Goal: Task Accomplishment & Management: Manage account settings

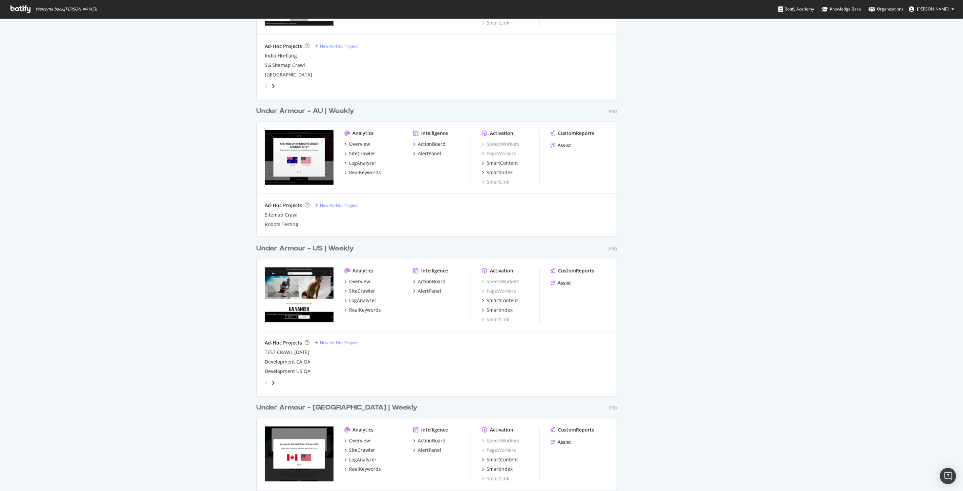
scroll to position [865, 0]
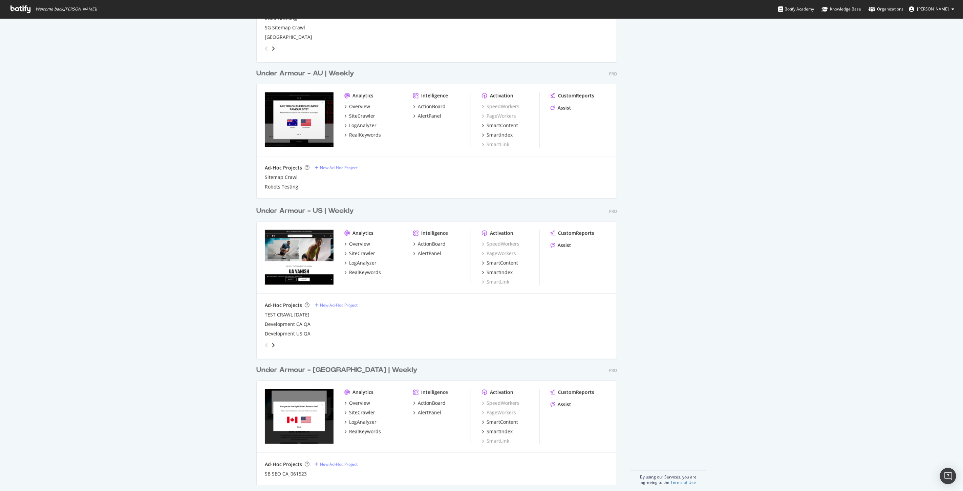
click at [327, 212] on div "Under Armour - US | Weekly" at bounding box center [305, 211] width 98 height 10
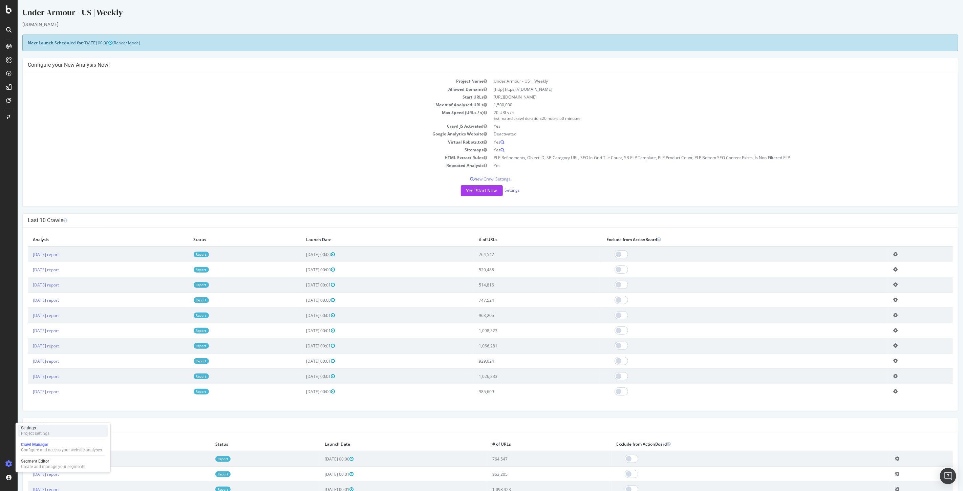
click at [79, 432] on div "Settings Project settings" at bounding box center [62, 431] width 89 height 12
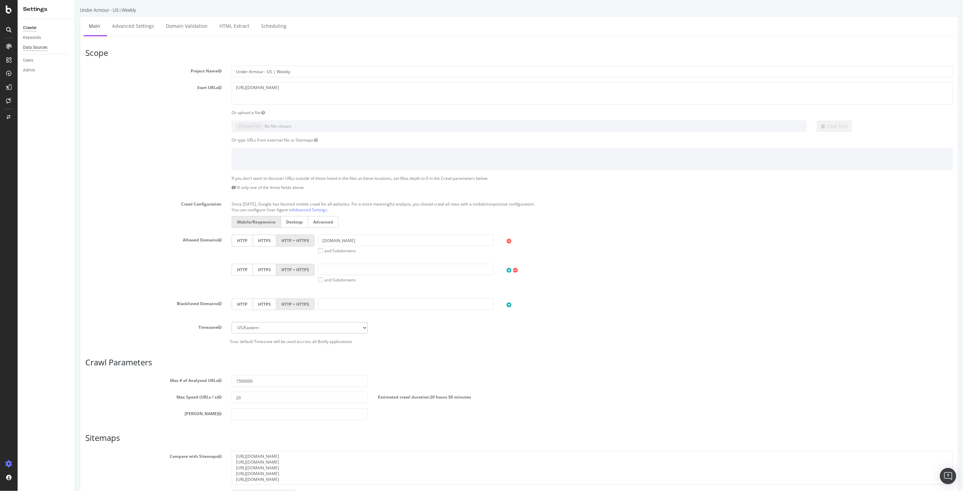
click at [39, 46] on div "Data Sources" at bounding box center [35, 47] width 24 height 7
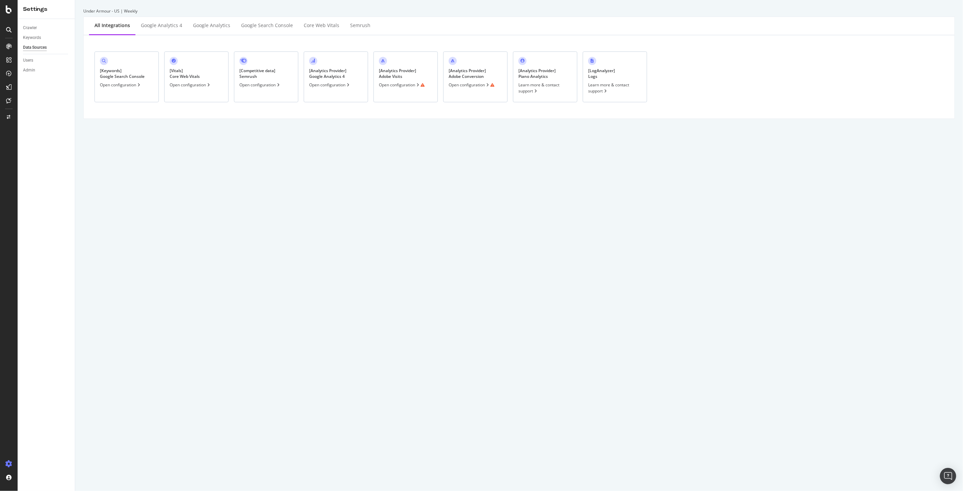
click at [411, 77] on div "[ Analytics Provider ] Adobe Visits" at bounding box center [397, 74] width 37 height 12
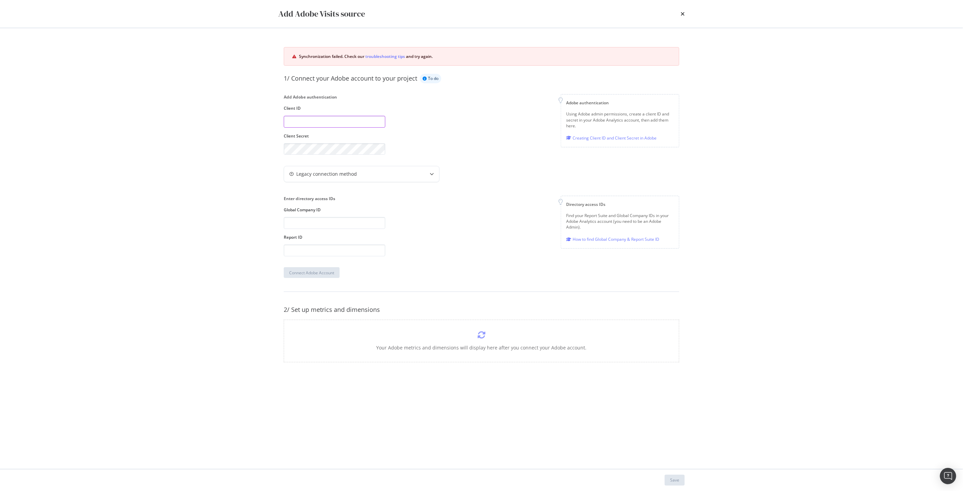
click at [314, 121] on input "modal" at bounding box center [335, 122] width 102 height 12
paste input "1f3e212a68044b6796f529113c3971ec"
type input "1f3e212a68044b6796f529113c3971ec"
click at [414, 175] on div "Legacy connection method" at bounding box center [361, 174] width 155 height 16
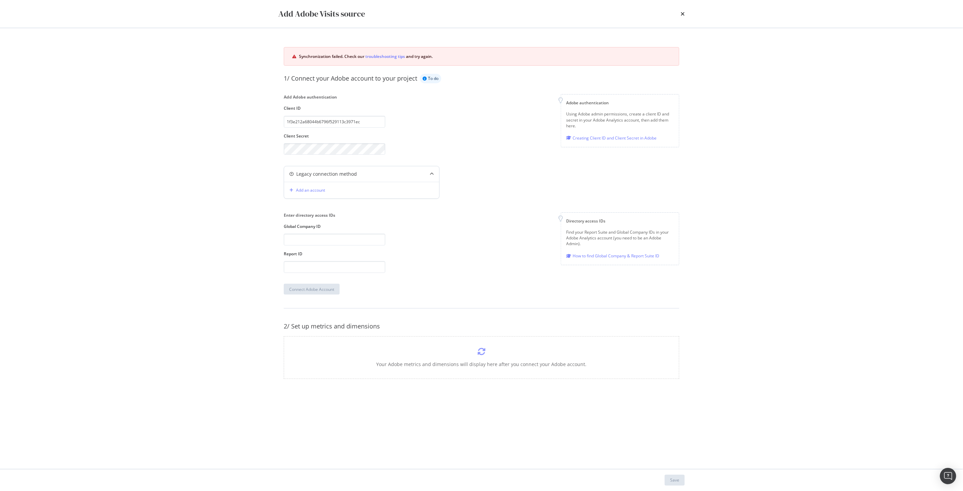
click at [411, 167] on div "Legacy connection method" at bounding box center [361, 174] width 155 height 16
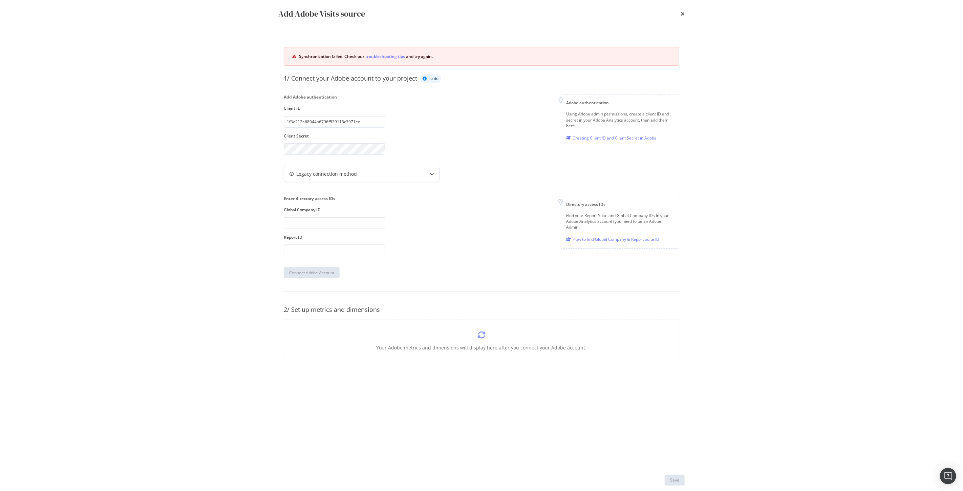
click at [404, 168] on div "Legacy connection method" at bounding box center [361, 174] width 155 height 16
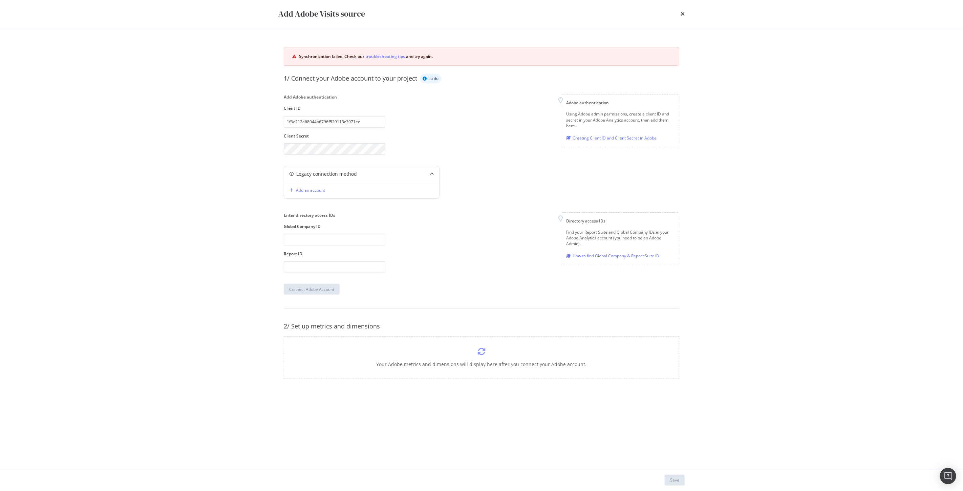
click at [307, 193] on div "Add an account" at bounding box center [306, 190] width 38 height 10
click at [319, 118] on input "modal" at bounding box center [335, 122] width 102 height 12
paste input "1f3e212a68044b6796f529113c3971ec"
type input "1f3e212a68044b6796f529113c3971ec"
click at [328, 241] on input "modal" at bounding box center [335, 240] width 102 height 12
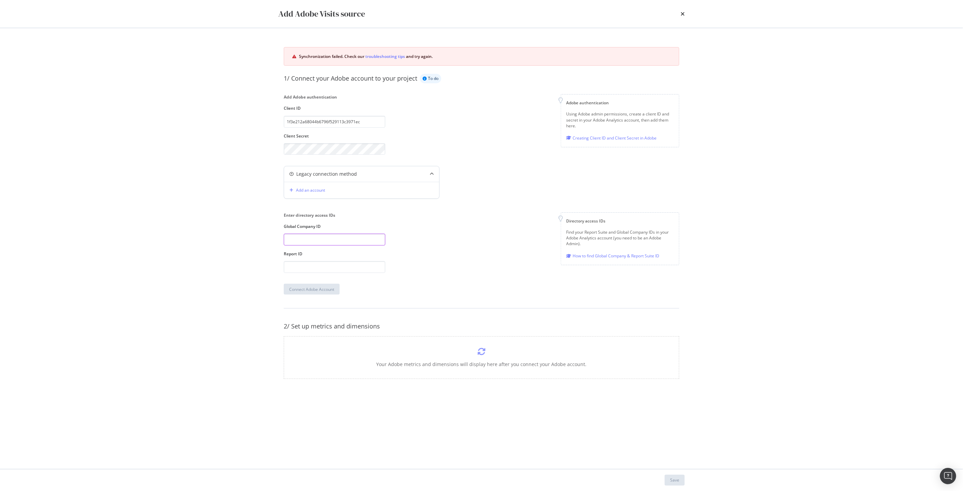
click at [337, 242] on input "modal" at bounding box center [335, 240] width 102 height 12
paste input "undera0"
type input "undera0"
click at [308, 267] on input "modal" at bounding box center [335, 267] width 102 height 12
type input "underarmour"
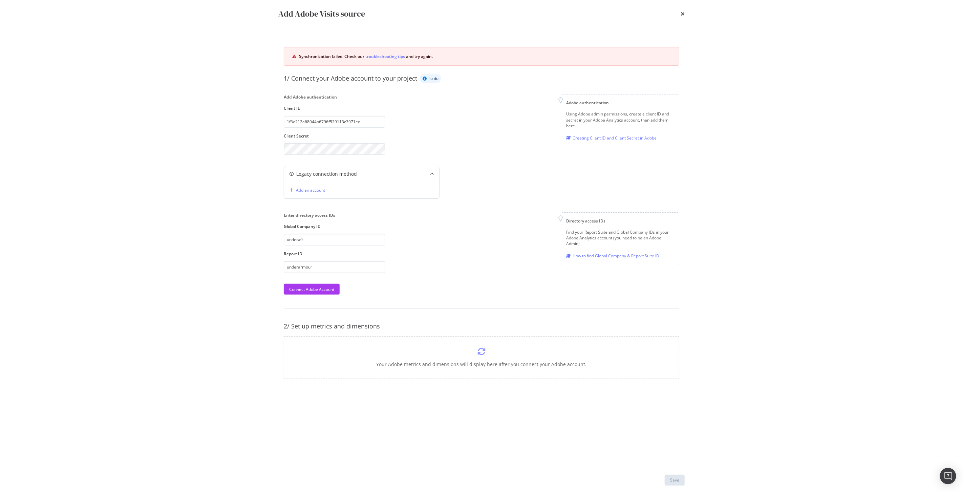
click at [303, 296] on div "Synchronization failed. Check our troubleshooting tips and try again. 1/ Connec…" at bounding box center [481, 213] width 406 height 343
click at [315, 285] on div "Connect Adobe Account" at bounding box center [311, 289] width 45 height 10
click at [673, 481] on div "Save" at bounding box center [674, 480] width 9 height 6
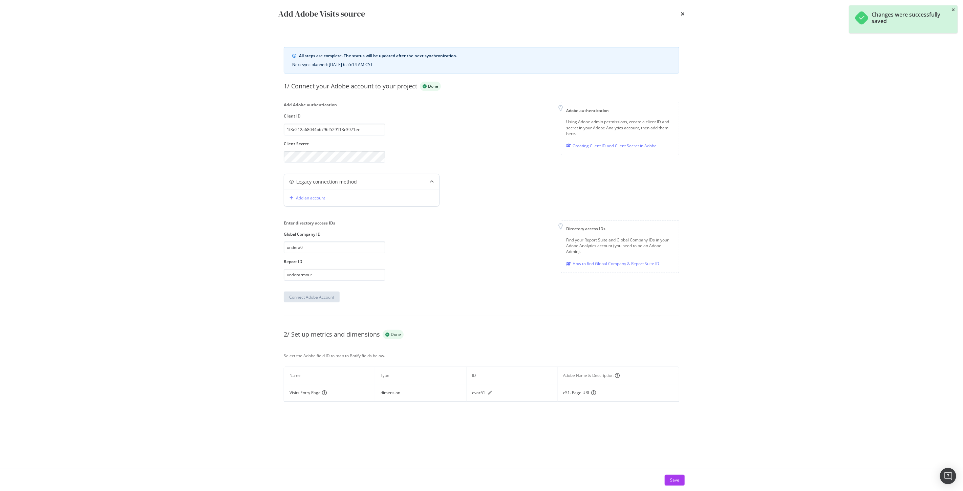
click at [952, 9] on icon "close toast" at bounding box center [953, 10] width 3 height 4
click at [683, 11] on icon "times" at bounding box center [683, 13] width 4 height 5
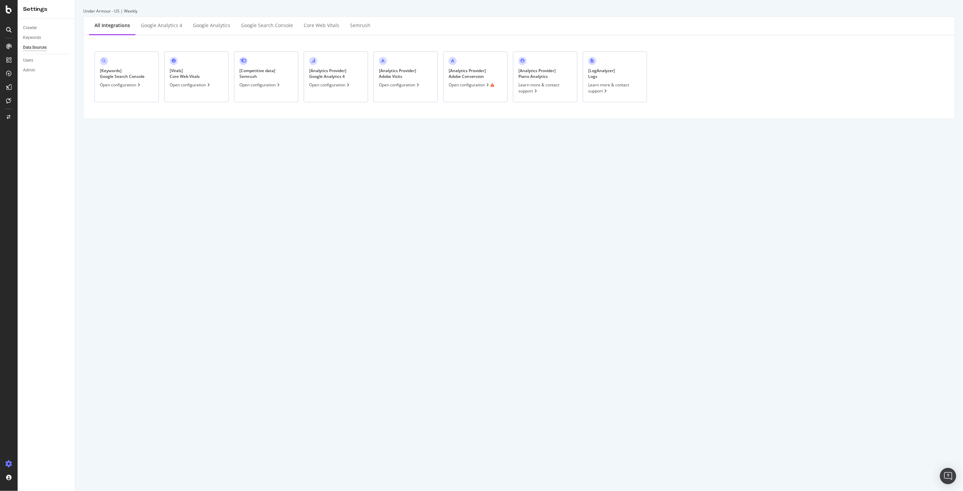
click at [381, 83] on div "Open configuration" at bounding box center [400, 85] width 42 height 6
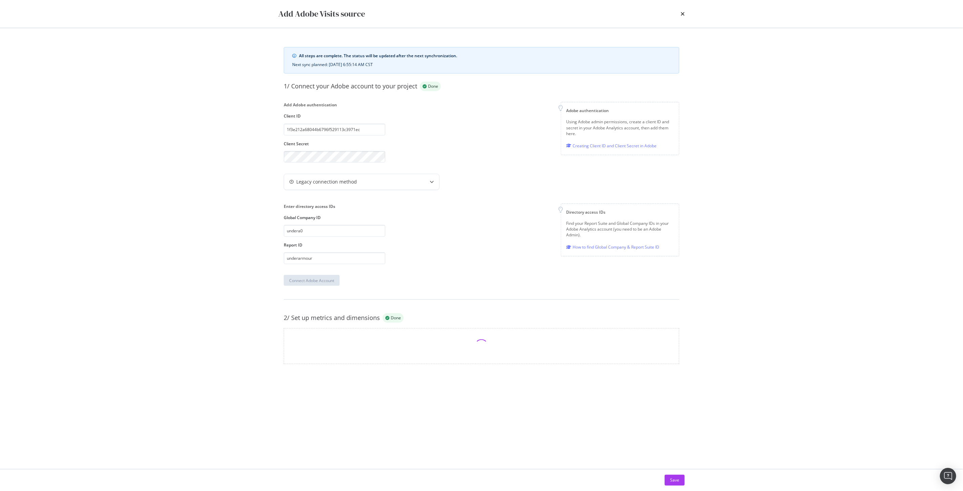
click at [174, 249] on div "Add Adobe Visits source All steps are complete. The status will be updated afte…" at bounding box center [481, 245] width 963 height 491
drag, startPoint x: 331, startPoint y: 256, endPoint x: 273, endPoint y: 250, distance: 58.2
click at [273, 250] on div "All steps are complete. The status will be updated after the next synchronizati…" at bounding box center [482, 248] width 434 height 441
drag, startPoint x: 323, startPoint y: 224, endPoint x: 317, endPoint y: 225, distance: 6.2
click at [317, 225] on div "Enter directory access IDs Global Company ID undera0 Report ID underarmour" at bounding box center [335, 234] width 102 height 61
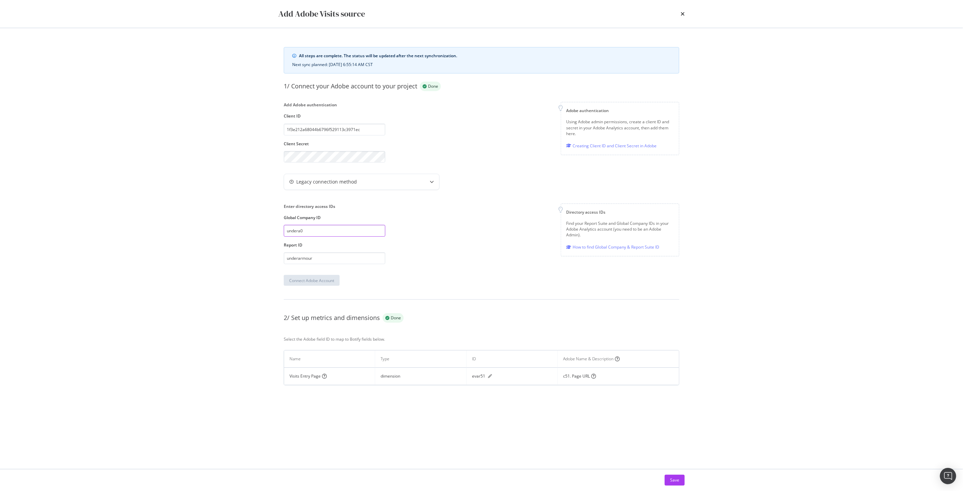
drag, startPoint x: 317, startPoint y: 231, endPoint x: 249, endPoint y: 229, distance: 68.5
click at [247, 229] on div "Add Adobe Visits source All steps are complete. The status will be updated afte…" at bounding box center [481, 245] width 963 height 491
drag, startPoint x: 681, startPoint y: 10, endPoint x: 684, endPoint y: 15, distance: 5.6
click at [681, 11] on div "times" at bounding box center [683, 14] width 4 height 12
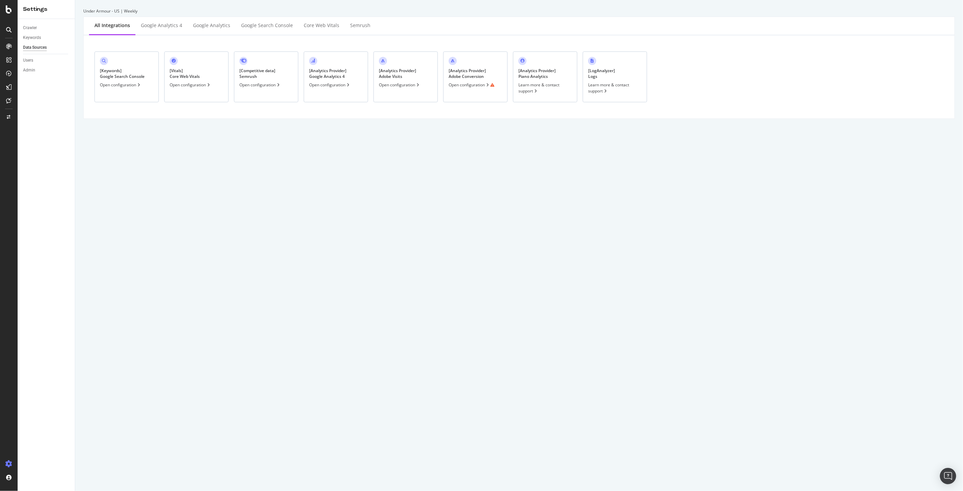
click at [466, 84] on div "Open configuration" at bounding box center [472, 85] width 46 height 6
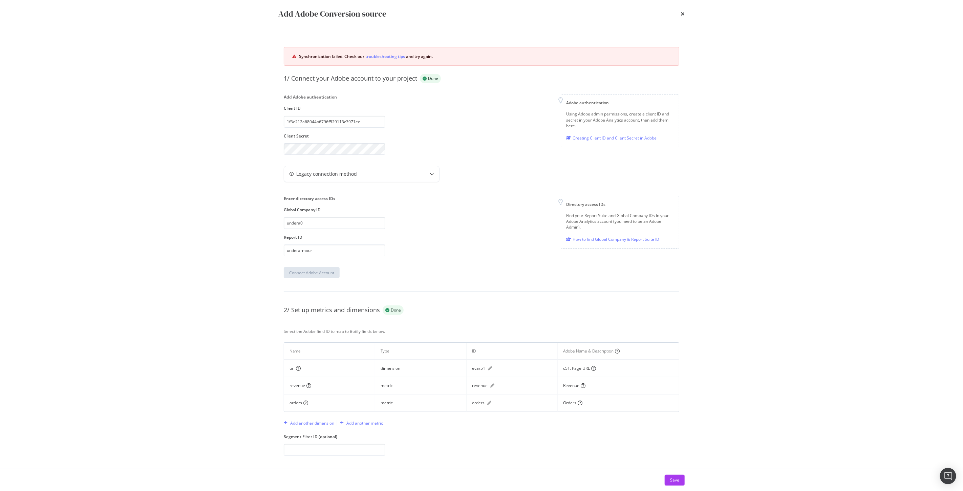
scroll to position [4, 0]
click at [677, 479] on div "Save" at bounding box center [674, 480] width 9 height 6
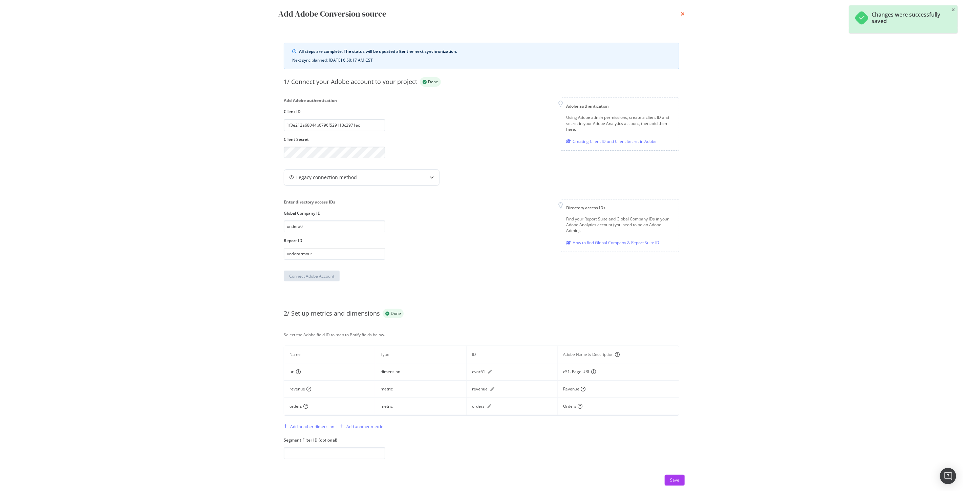
click at [684, 15] on icon "times" at bounding box center [683, 13] width 4 height 5
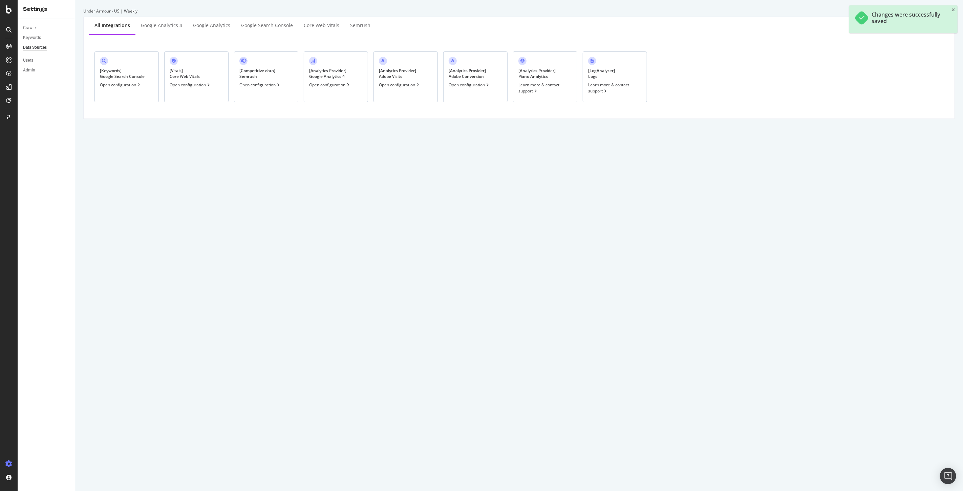
click at [407, 74] on div "[ Analytics Provider ] Adobe Visits" at bounding box center [397, 74] width 37 height 12
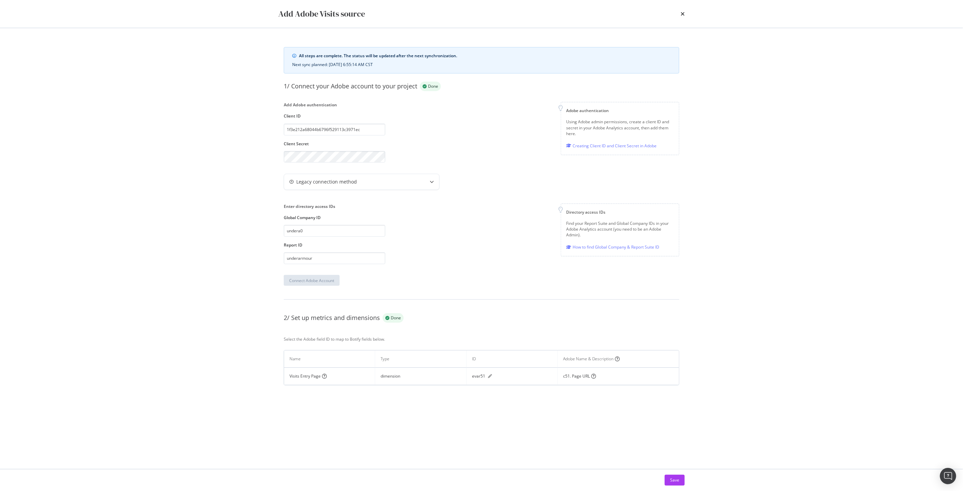
click at [155, 267] on div "Add Adobe Visits source All steps are complete. The status will be updated afte…" at bounding box center [481, 245] width 963 height 491
click at [490, 374] on icon "pen" at bounding box center [490, 376] width 4 height 4
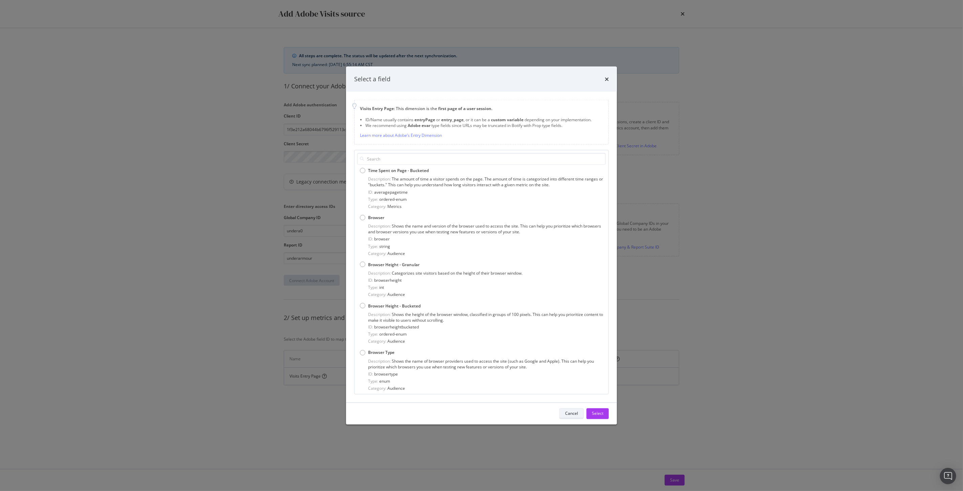
click at [569, 414] on div "Cancel" at bounding box center [571, 414] width 13 height 6
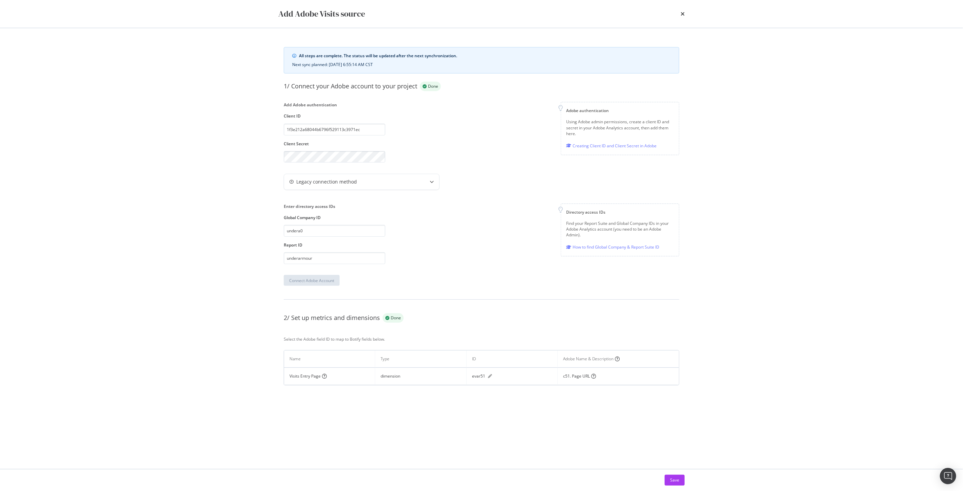
click at [492, 374] on div "evar51" at bounding box center [512, 376] width 80 height 6
click at [485, 423] on div "All steps are complete. The status will be updated after the next synchronizati…" at bounding box center [482, 248] width 434 height 441
click at [495, 417] on div "All steps are complete. The status will be updated after the next synchronizati…" at bounding box center [482, 248] width 434 height 441
click at [489, 376] on icon "pen" at bounding box center [490, 376] width 4 height 4
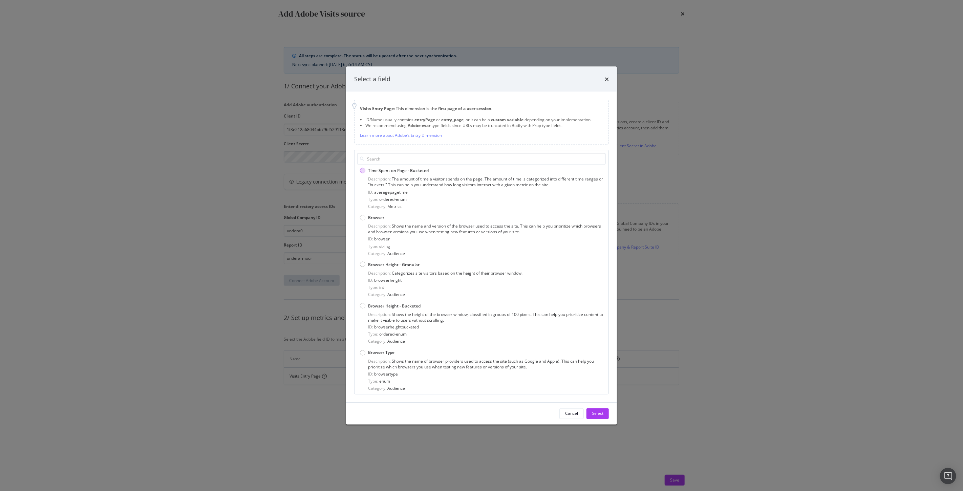
click at [380, 168] on span "Time Spent on Page - Bucketed" at bounding box center [398, 171] width 61 height 6
click at [600, 415] on div "Select" at bounding box center [598, 414] width 12 height 6
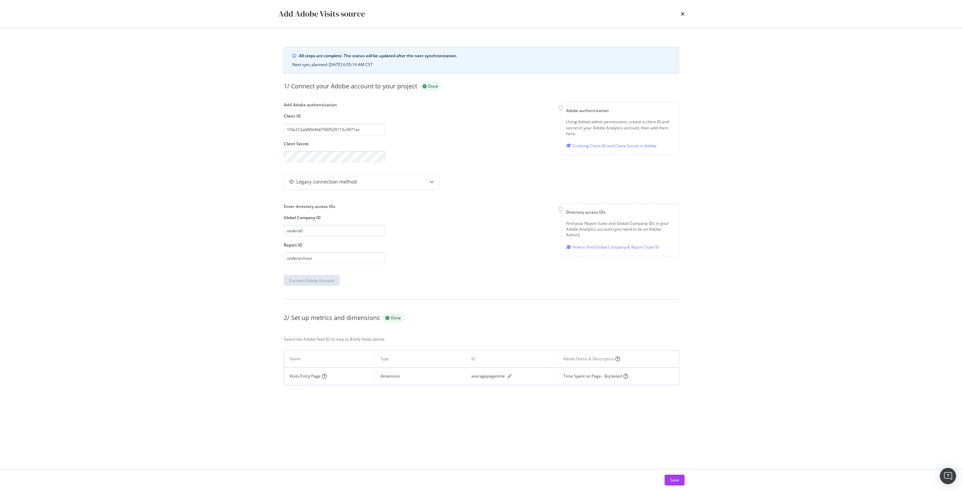
click at [681, 17] on div "times" at bounding box center [683, 14] width 4 height 12
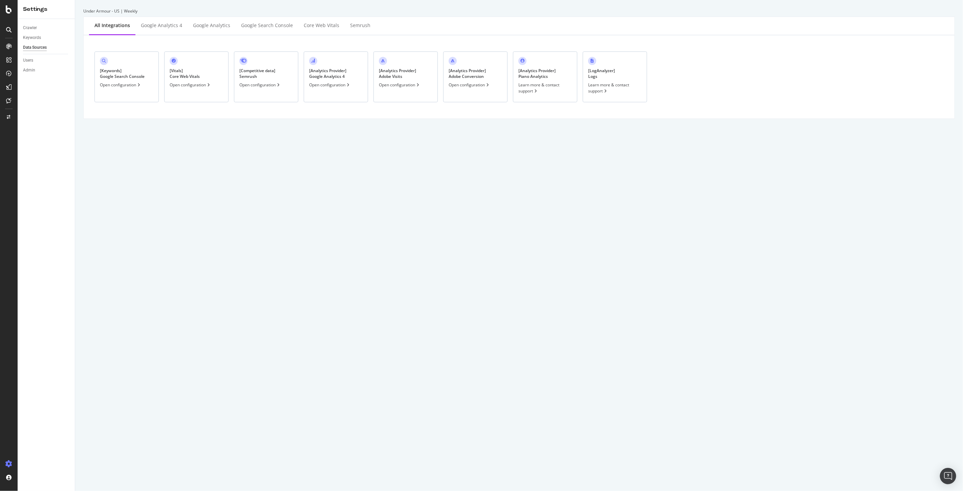
click at [400, 77] on div "[ Analytics Provider ] Adobe Visits" at bounding box center [397, 74] width 37 height 12
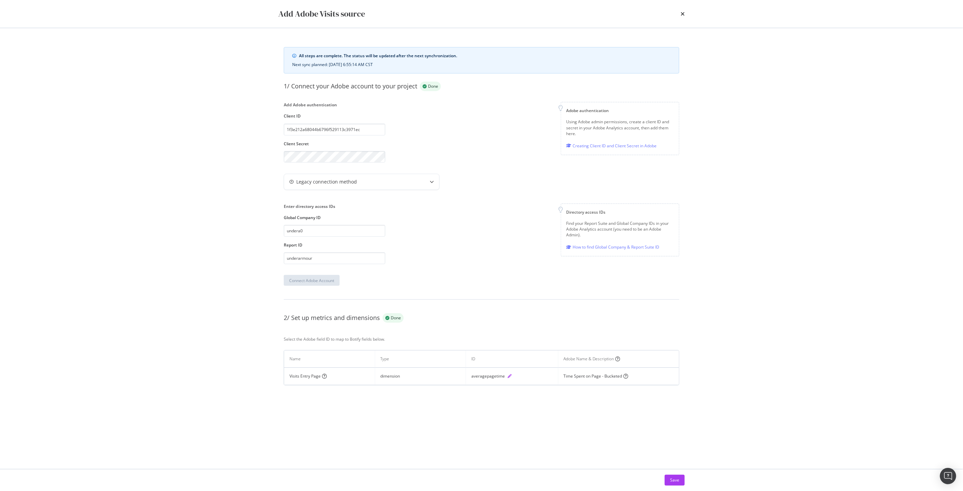
click at [509, 374] on icon "pen" at bounding box center [510, 376] width 4 height 4
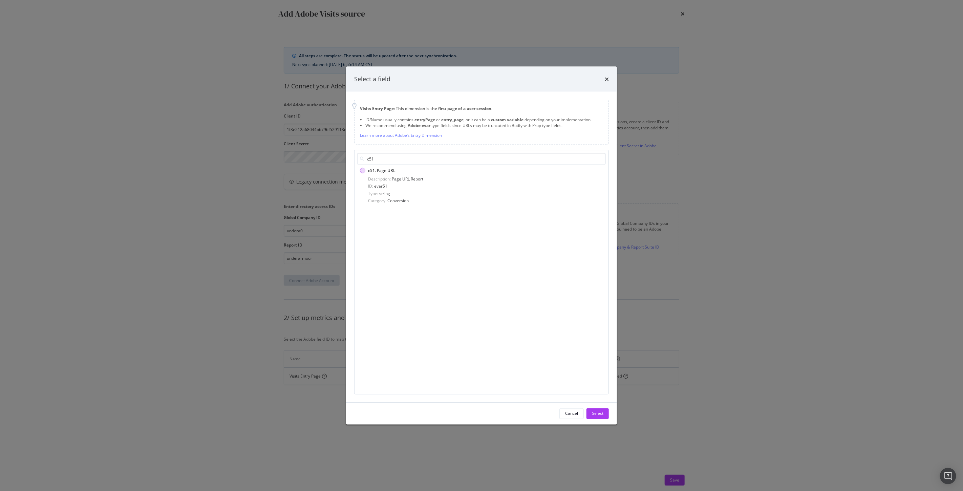
type input "c51"
click at [365, 168] on div "c51. Page URL" at bounding box center [481, 171] width 243 height 6
click at [596, 415] on div "Select" at bounding box center [598, 414] width 12 height 6
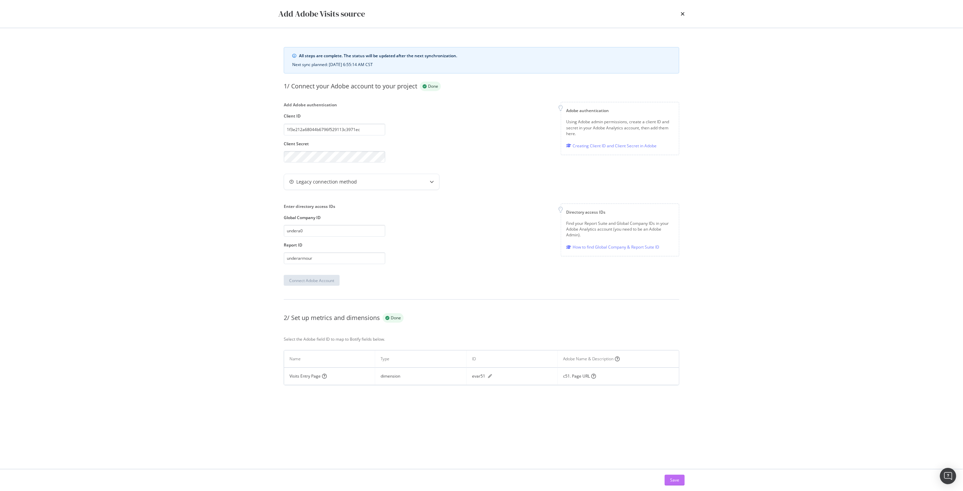
click at [674, 478] on div "Save" at bounding box center [674, 480] width 9 height 6
click at [681, 14] on icon "times" at bounding box center [683, 13] width 4 height 5
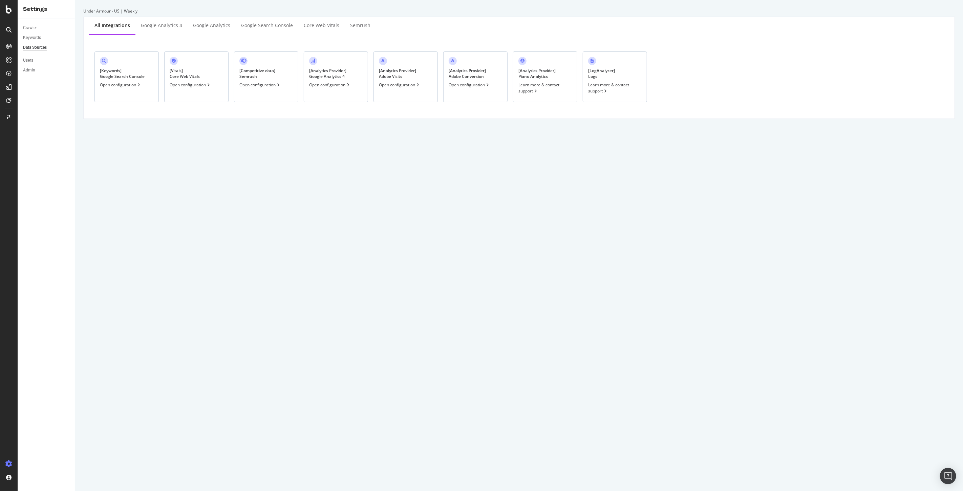
click at [460, 79] on div "[ Analytics Provider ] Adobe Conversion" at bounding box center [467, 74] width 37 height 12
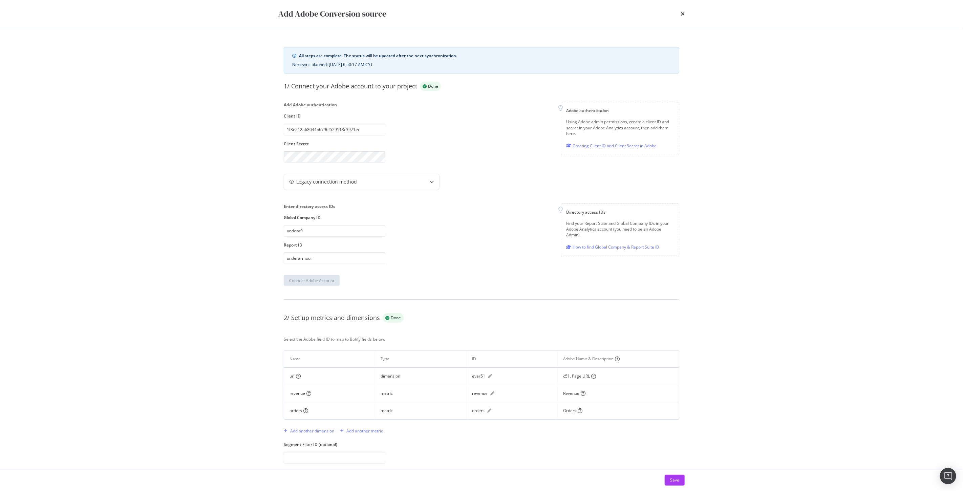
scroll to position [13, 0]
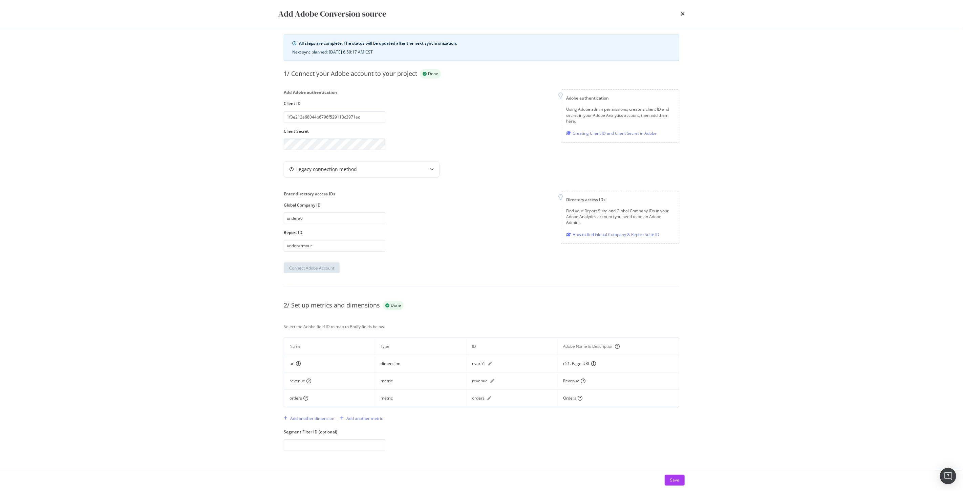
click at [798, 242] on div "Add Adobe Conversion source All steps are complete. The status will be updated …" at bounding box center [481, 245] width 963 height 491
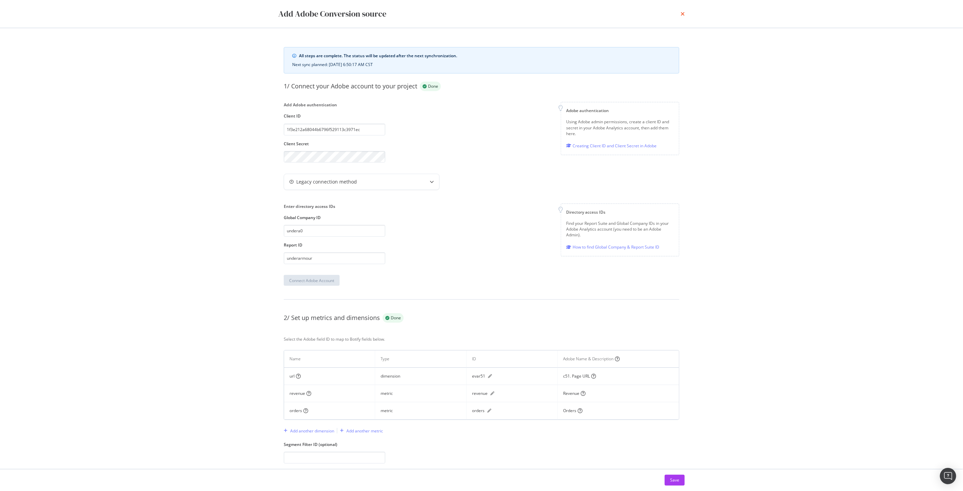
click at [683, 12] on icon "times" at bounding box center [683, 13] width 4 height 5
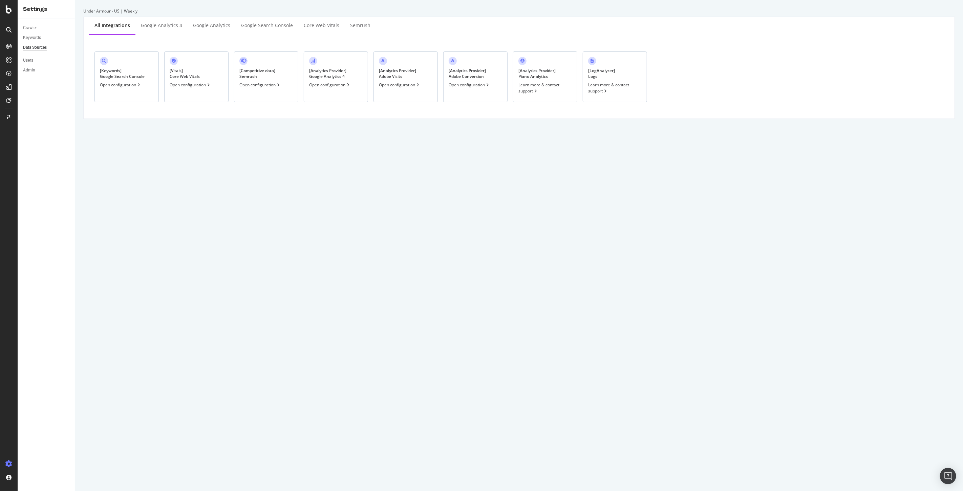
click at [396, 80] on div "[ Analytics Provider ] Adobe Visits Open configuration" at bounding box center [406, 76] width 64 height 51
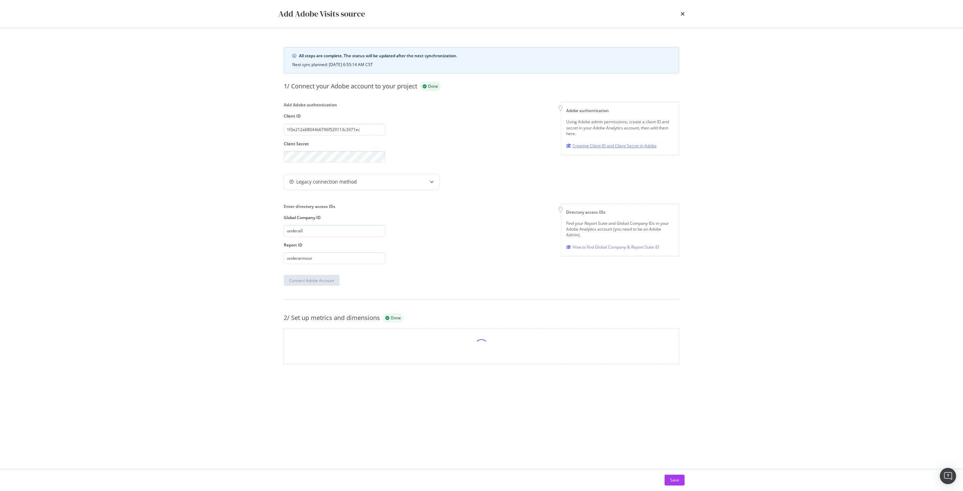
click at [617, 147] on div "Creating Client ID and Client Secret in Adobe" at bounding box center [612, 145] width 90 height 7
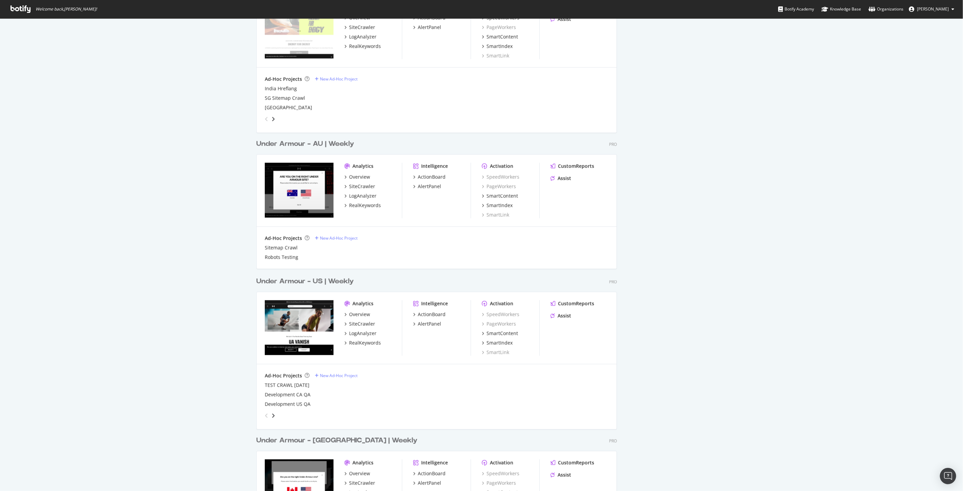
scroll to position [871, 0]
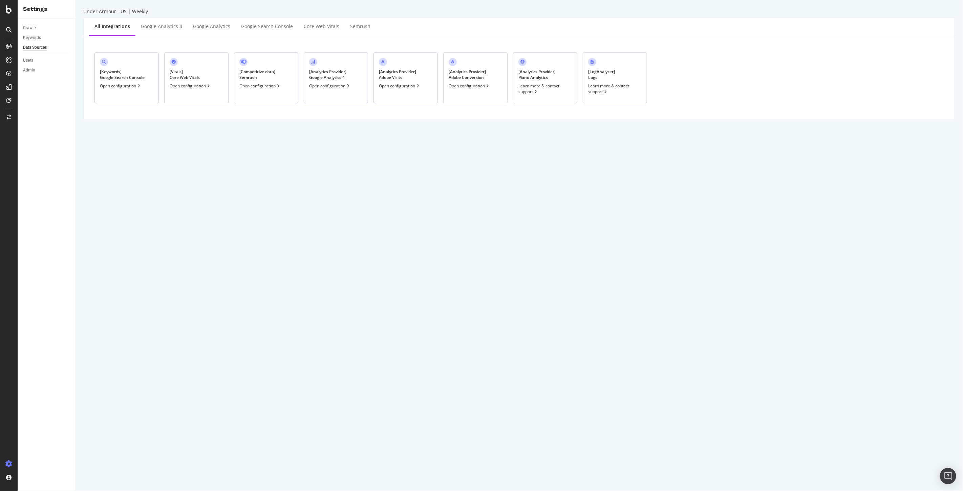
click at [407, 75] on div "[ Analytics Provider ] Adobe Visits" at bounding box center [397, 75] width 37 height 12
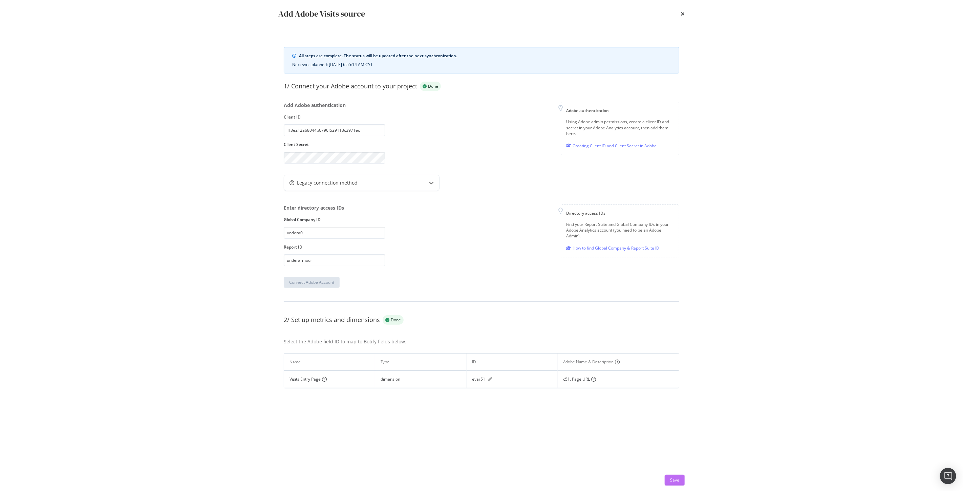
click at [675, 483] on div "Save" at bounding box center [674, 480] width 9 height 10
click at [430, 184] on icon "modal" at bounding box center [431, 183] width 5 height 5
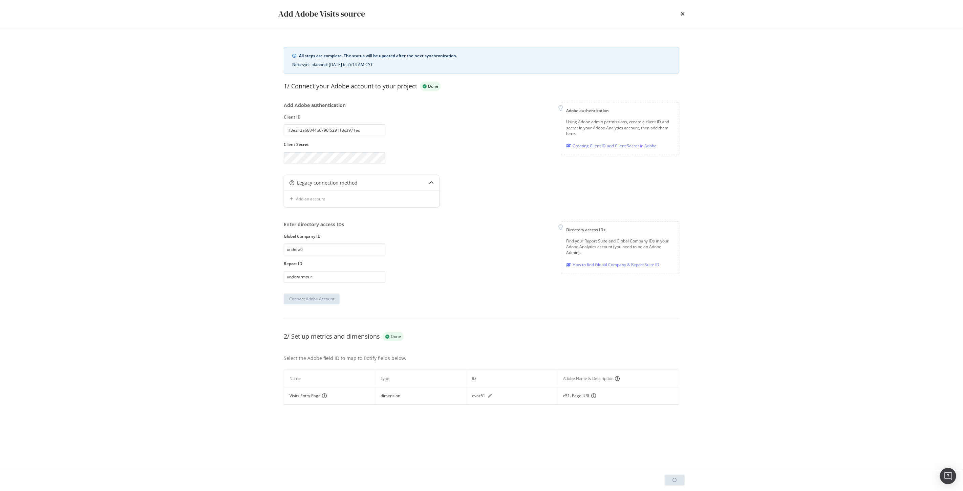
click at [430, 181] on icon "modal" at bounding box center [431, 183] width 5 height 5
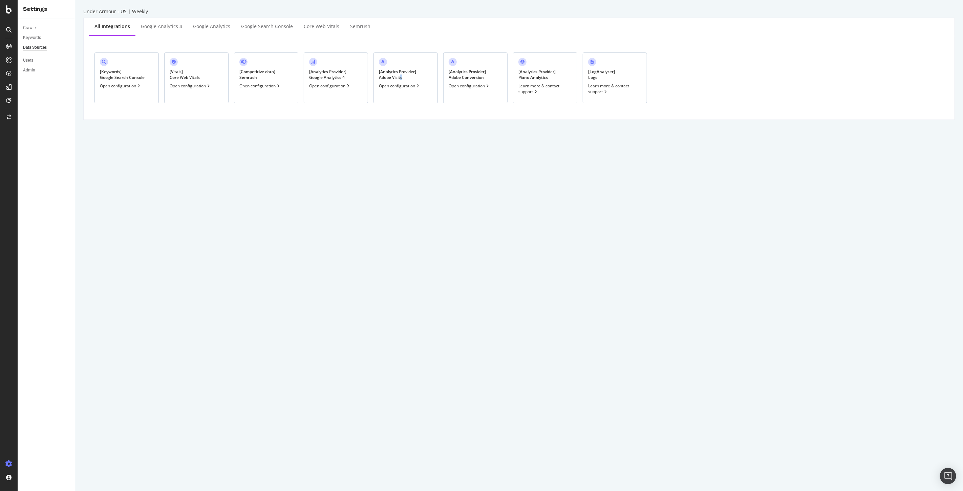
click at [402, 80] on div "[ Analytics Provider ] Adobe Visits Open configuration" at bounding box center [406, 78] width 64 height 51
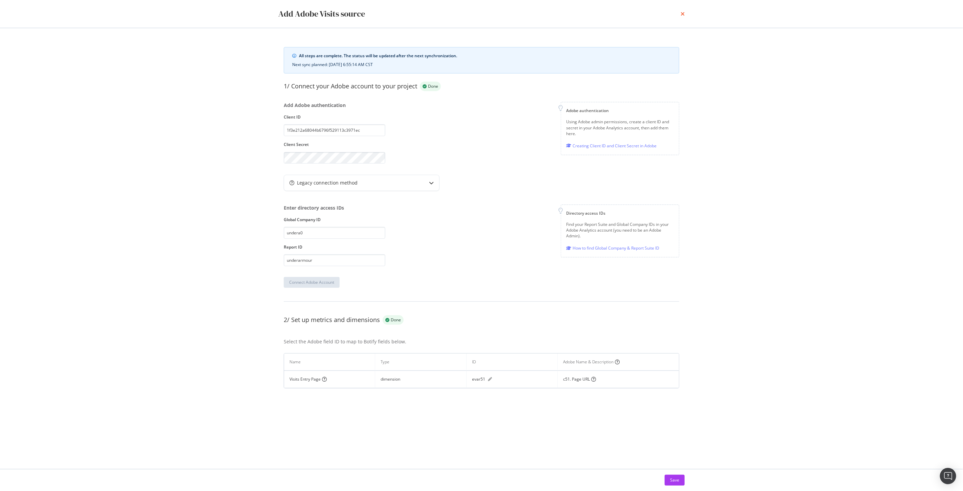
click at [684, 16] on icon "times" at bounding box center [683, 13] width 4 height 5
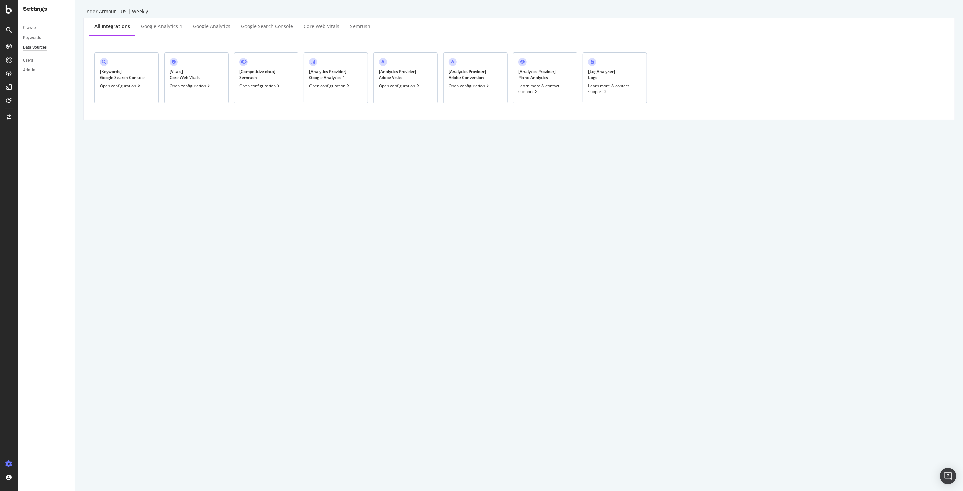
click at [476, 77] on div "[ Analytics Provider ] Adobe Conversion" at bounding box center [467, 75] width 37 height 12
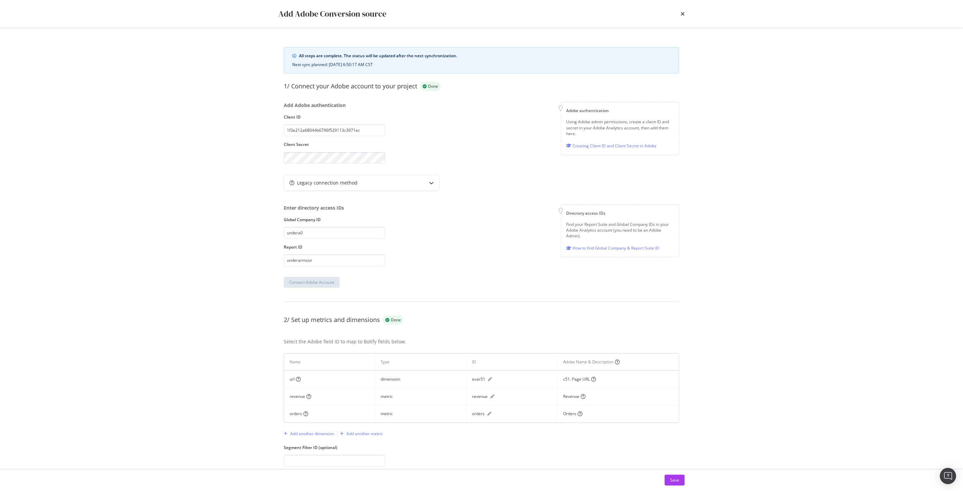
scroll to position [15, 0]
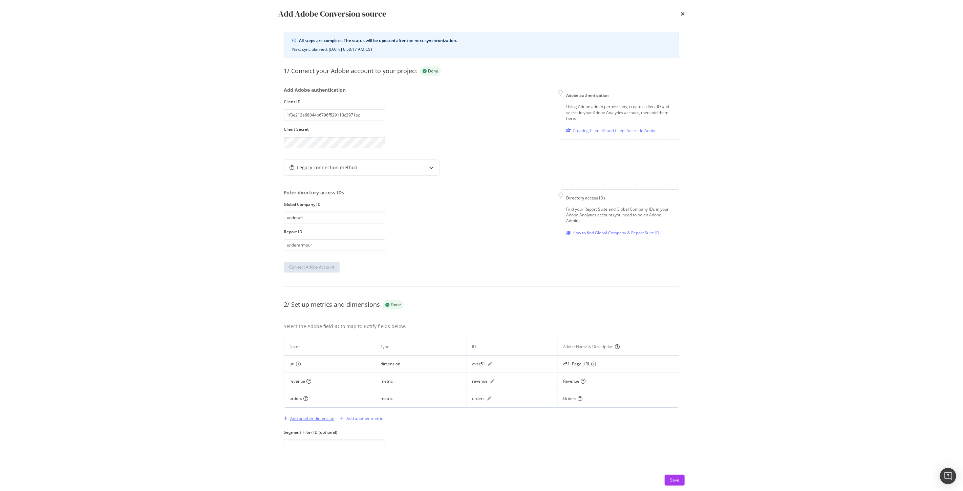
click at [309, 419] on div "Add another dimension" at bounding box center [312, 419] width 44 height 6
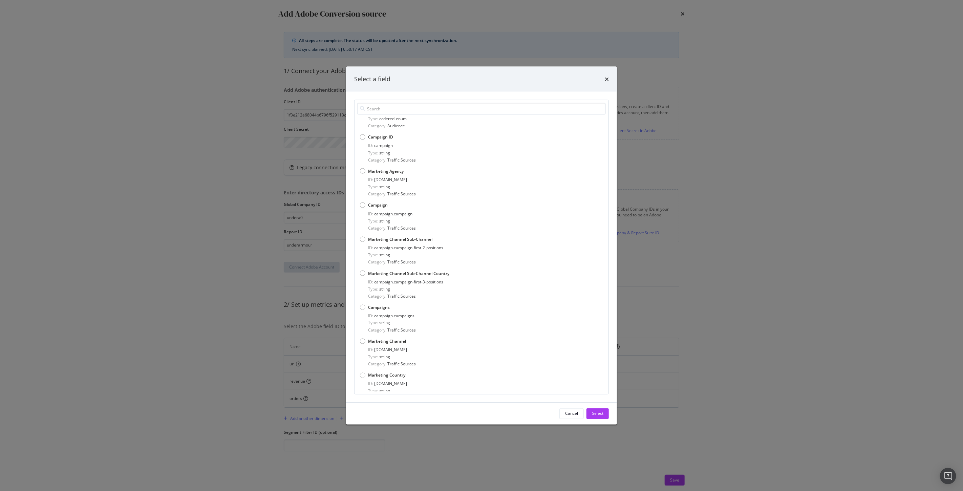
scroll to position [339, 0]
click at [574, 417] on div "Cancel" at bounding box center [571, 413] width 13 height 9
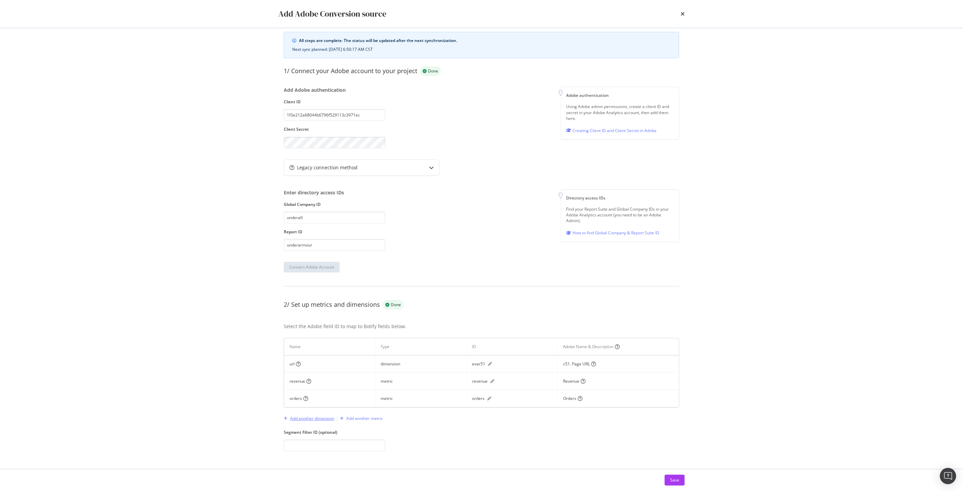
click at [309, 416] on div "Add another dimension" at bounding box center [312, 419] width 44 height 6
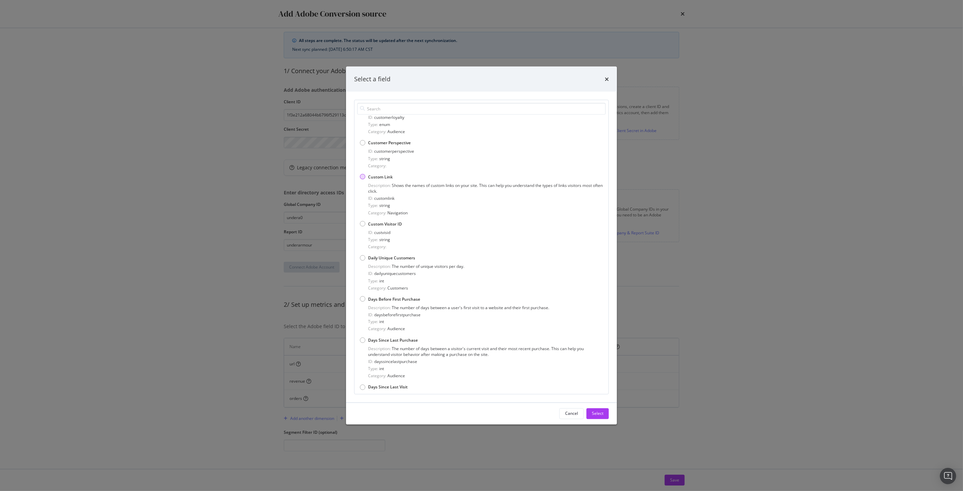
scroll to position [2371, 0]
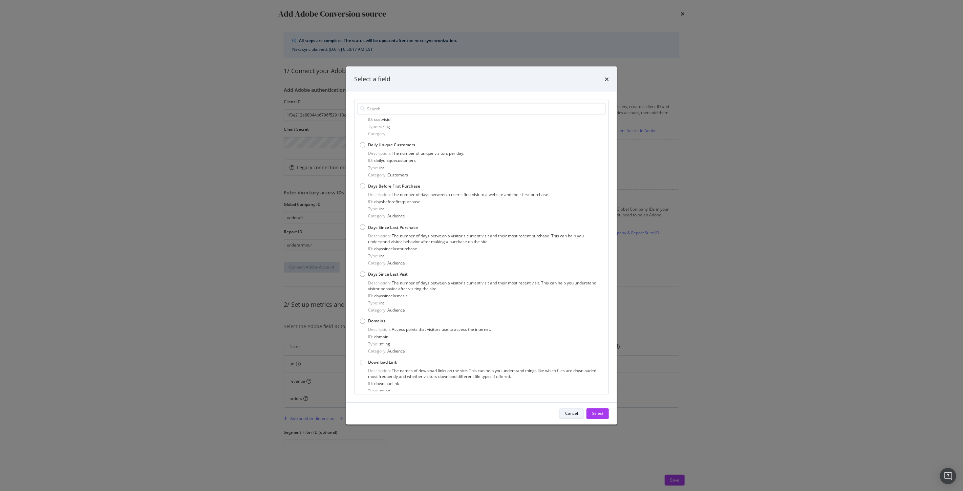
click at [565, 413] on button "Cancel" at bounding box center [572, 413] width 24 height 11
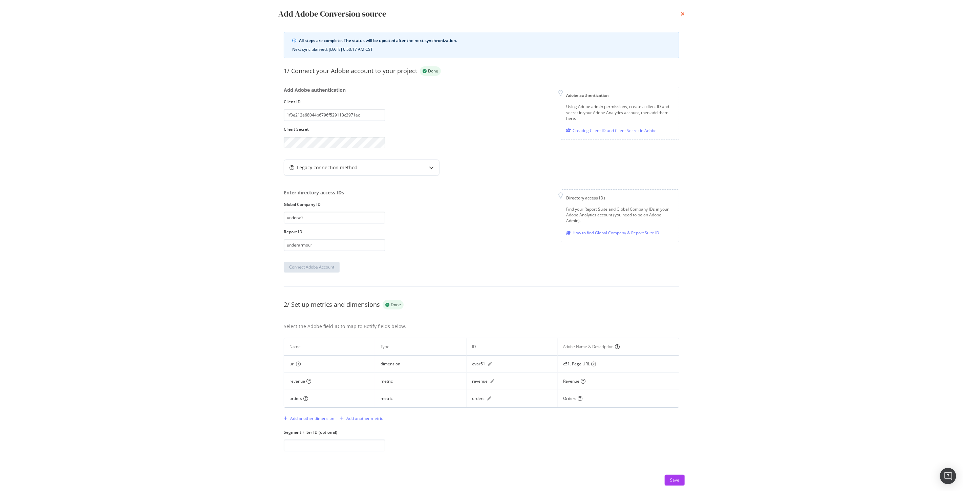
click at [683, 15] on icon "times" at bounding box center [683, 13] width 4 height 5
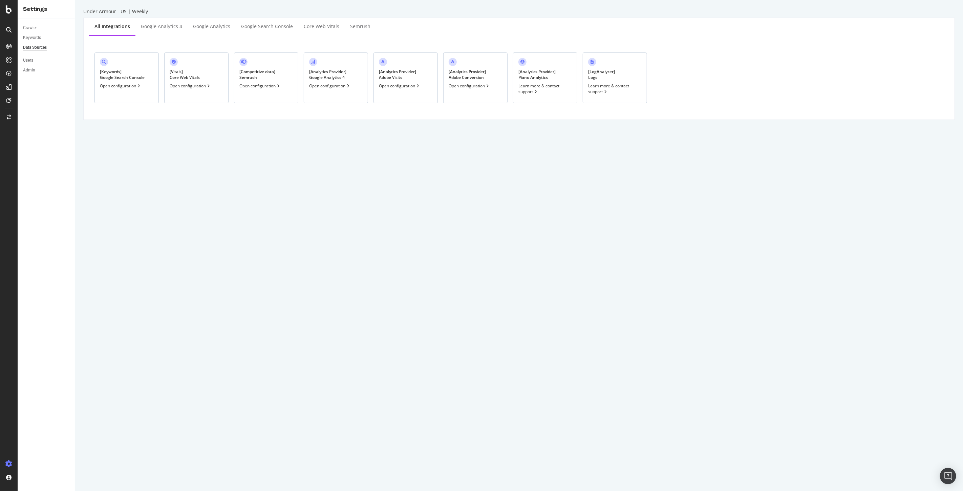
click at [405, 73] on div "[ Analytics Provider ] Adobe Visits" at bounding box center [397, 75] width 37 height 12
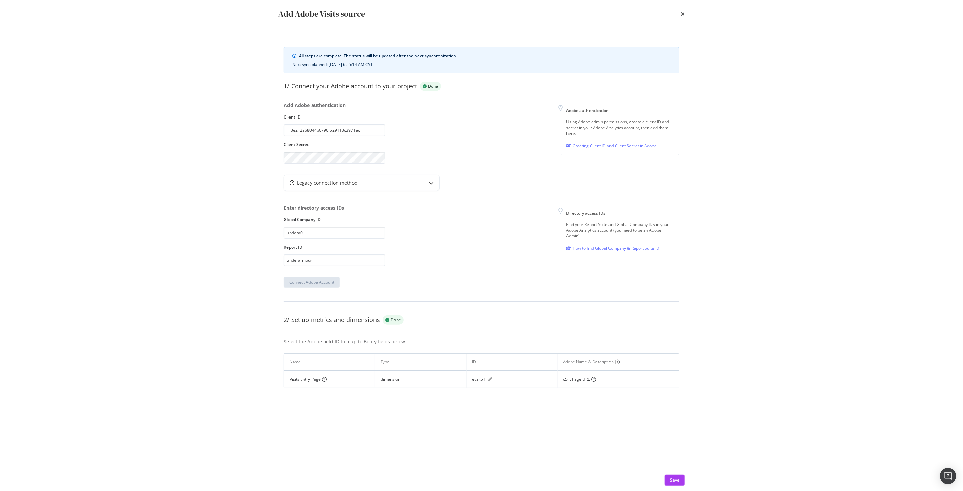
click at [718, 301] on div "Add Adobe Visits source All steps are complete. The status will be updated afte…" at bounding box center [481, 245] width 963 height 491
